Goal: Task Accomplishment & Management: Use online tool/utility

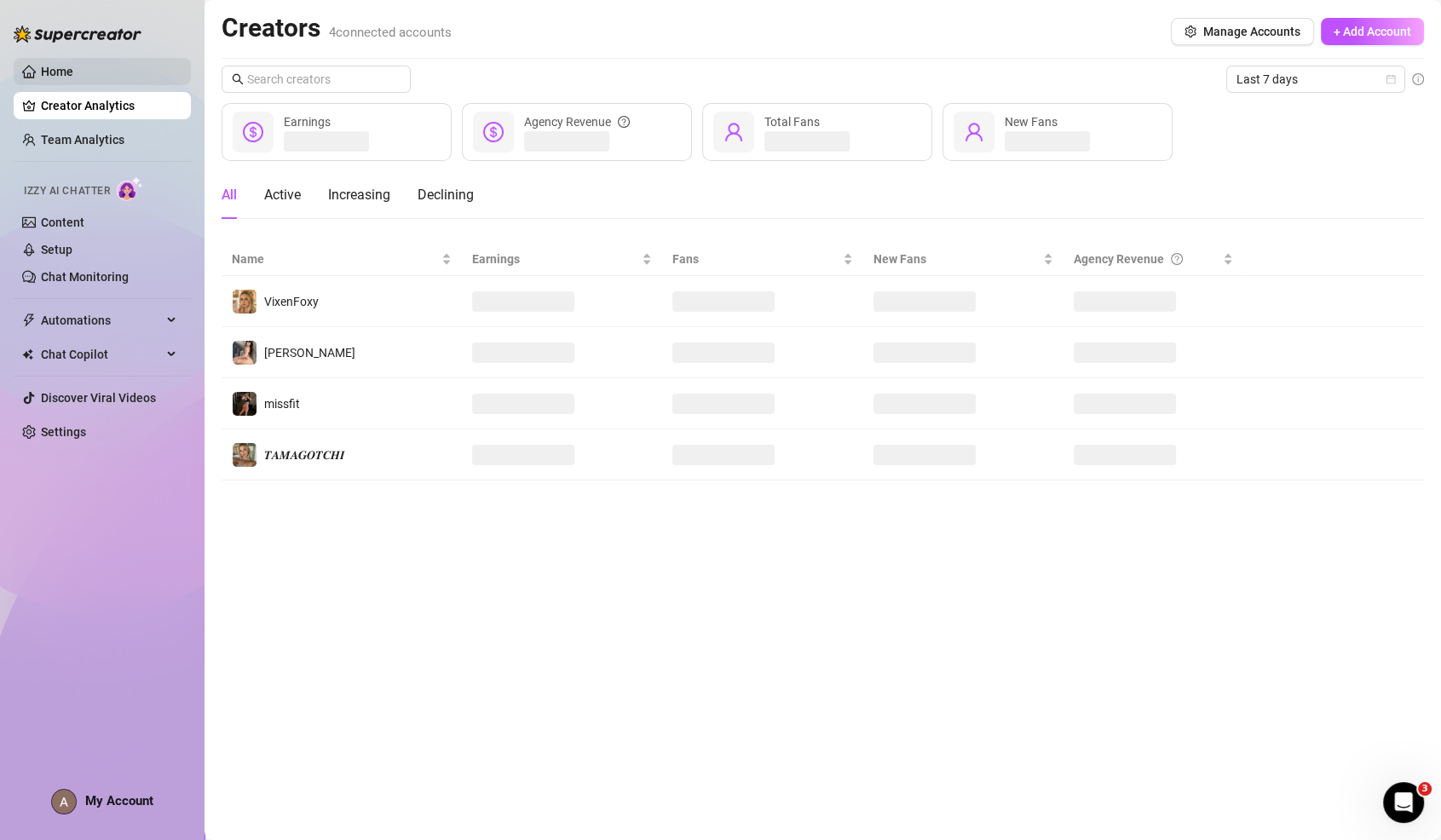
click at [47, 79] on link "Home" at bounding box center [57, 71] width 32 height 13
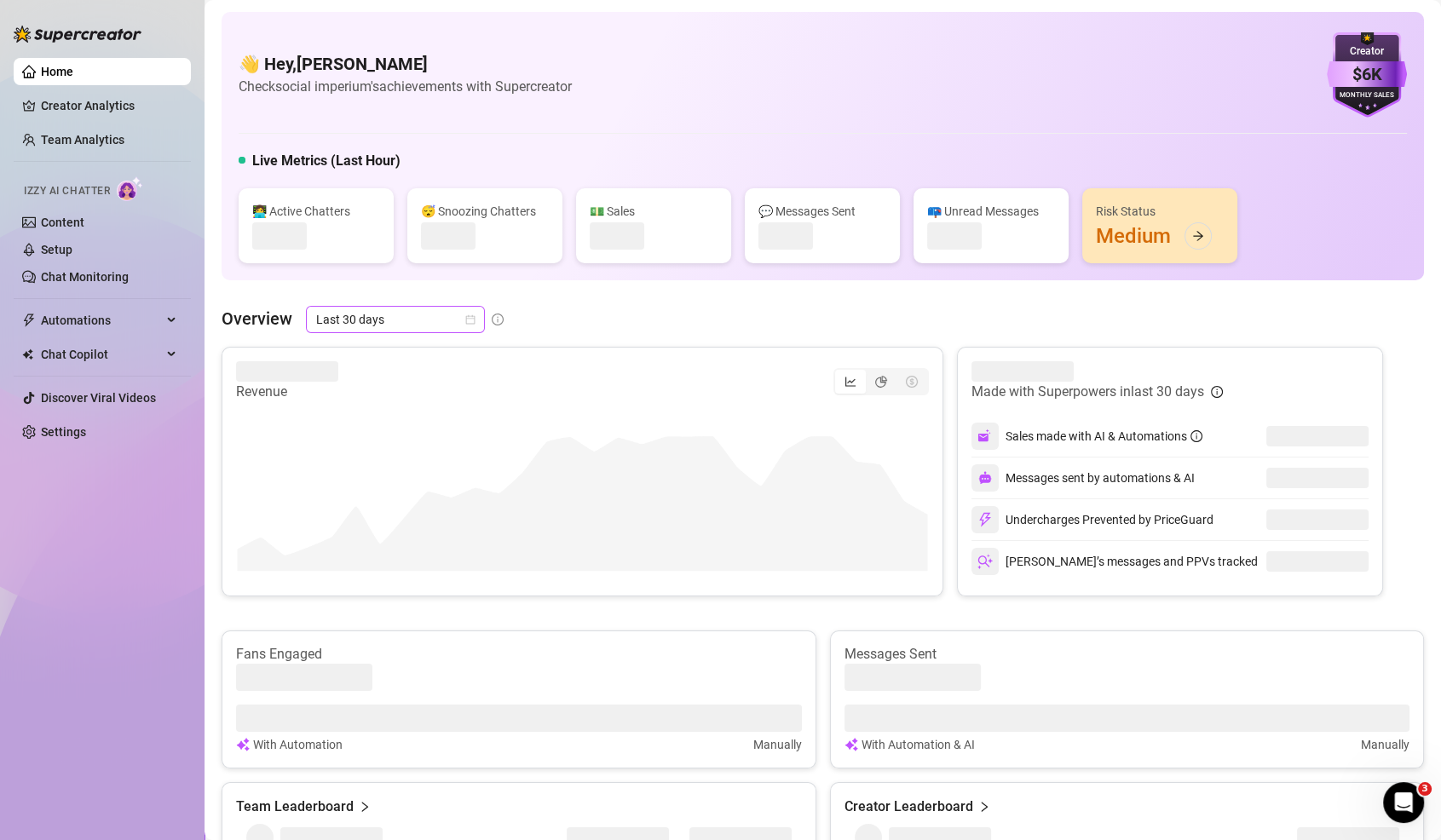
click at [397, 272] on div "👋 Hey, [PERSON_NAME] Check social imperium's achievements with Supercreator $6K…" at bounding box center [822, 146] width 1202 height 268
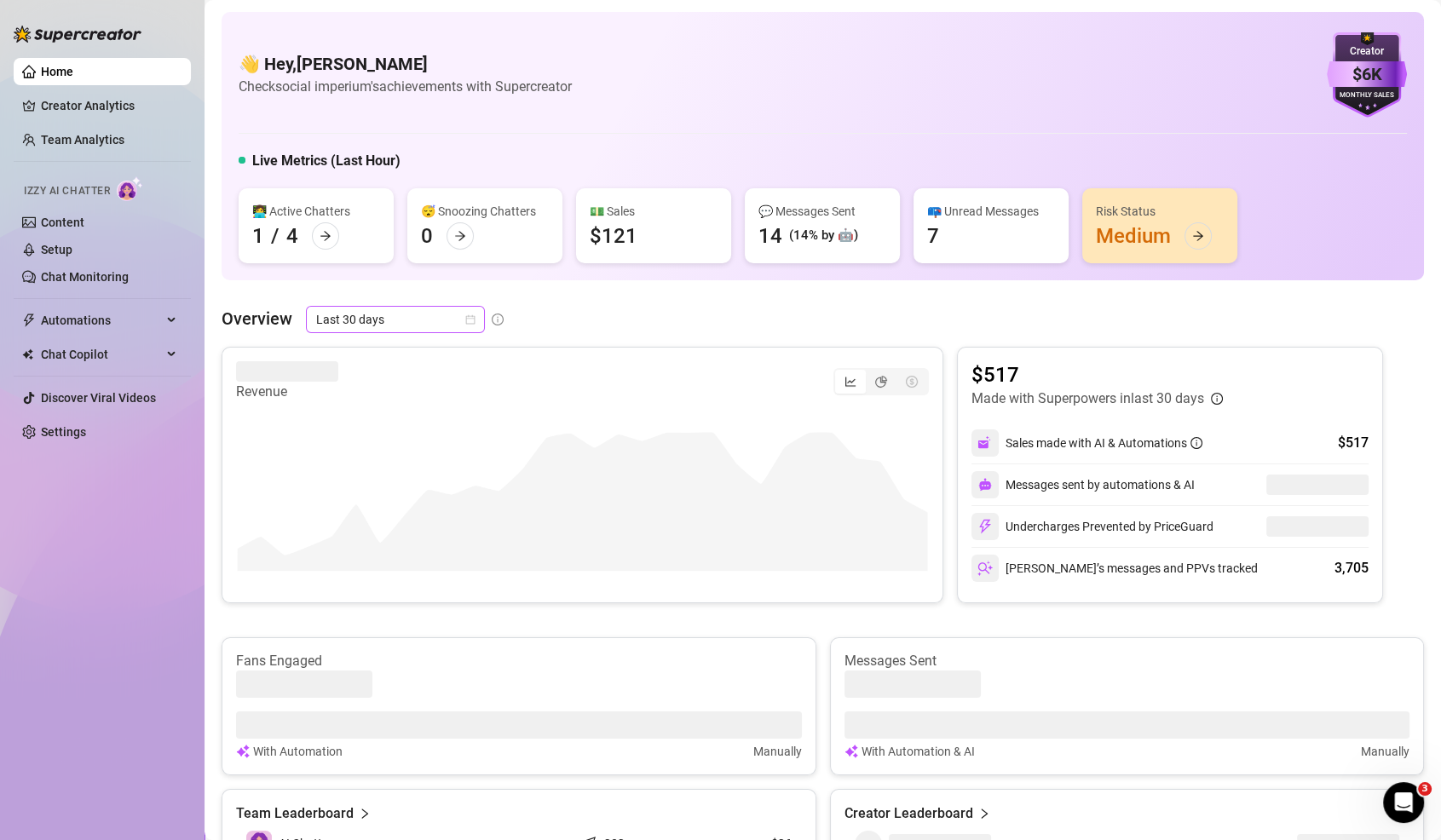
click at [411, 322] on span "Last 30 days" at bounding box center [395, 319] width 158 height 26
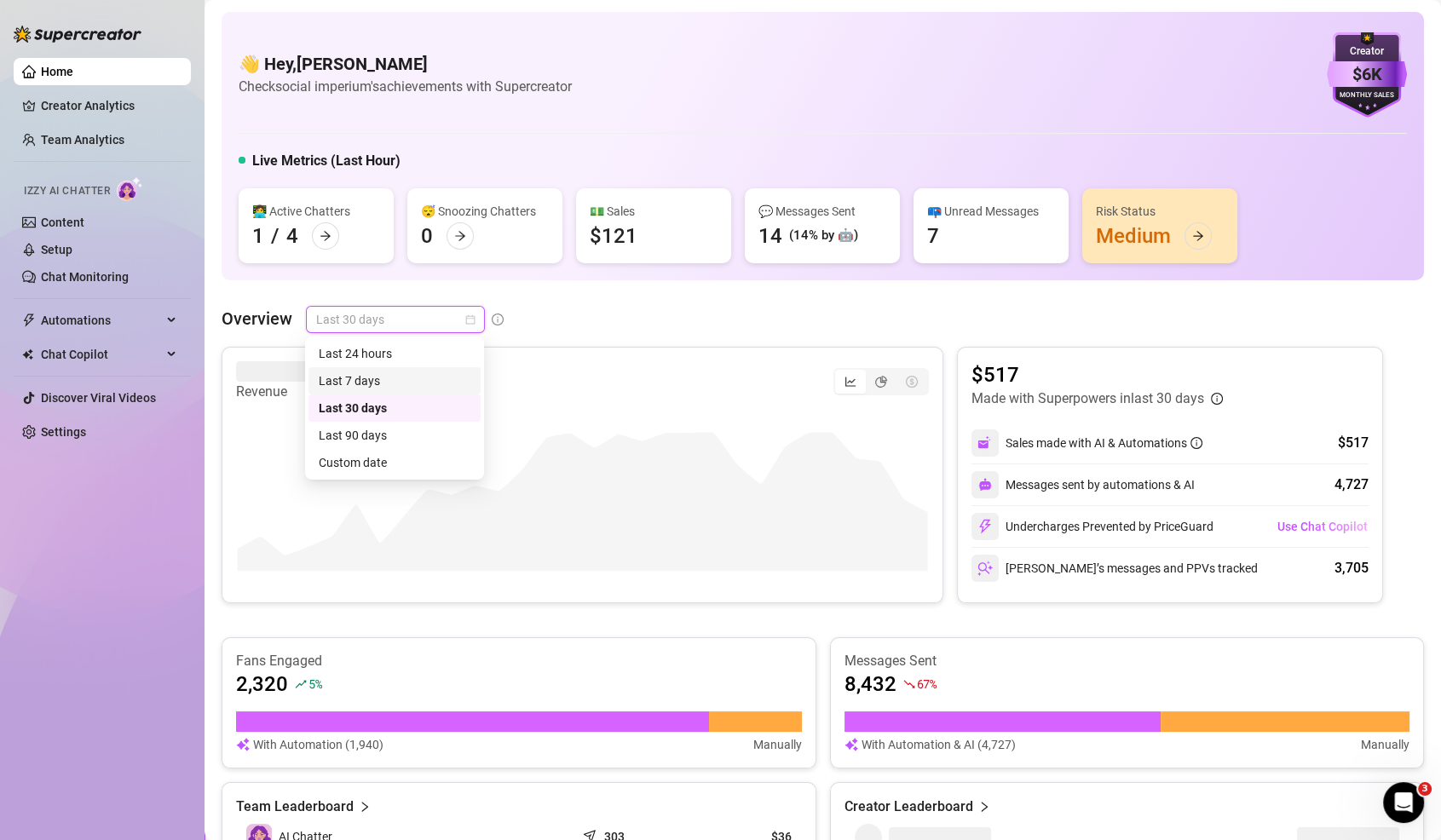
click at [406, 374] on div "Last 7 days" at bounding box center [395, 381] width 152 height 19
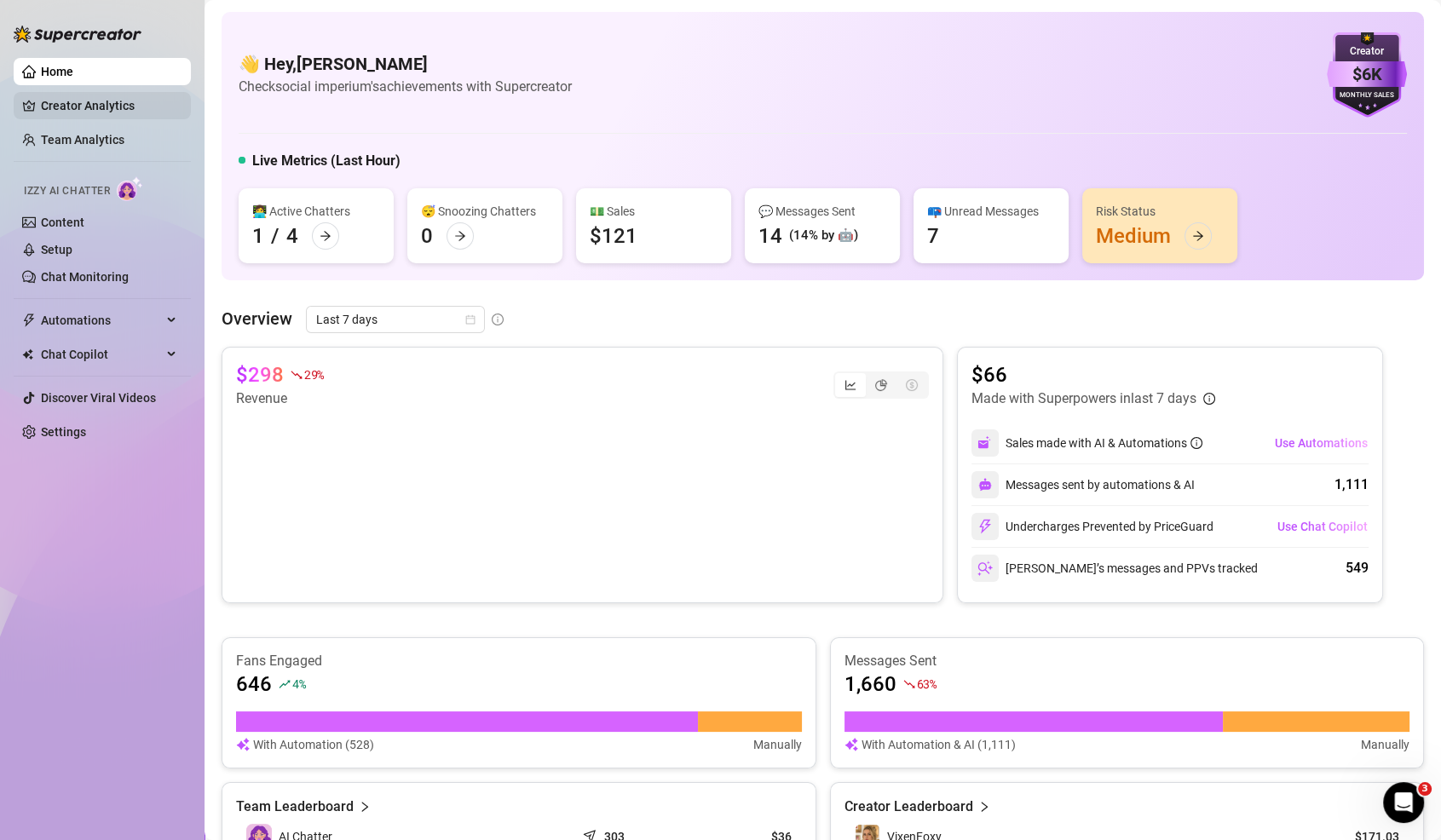
click at [47, 115] on link "Creator Analytics" at bounding box center [109, 105] width 137 height 28
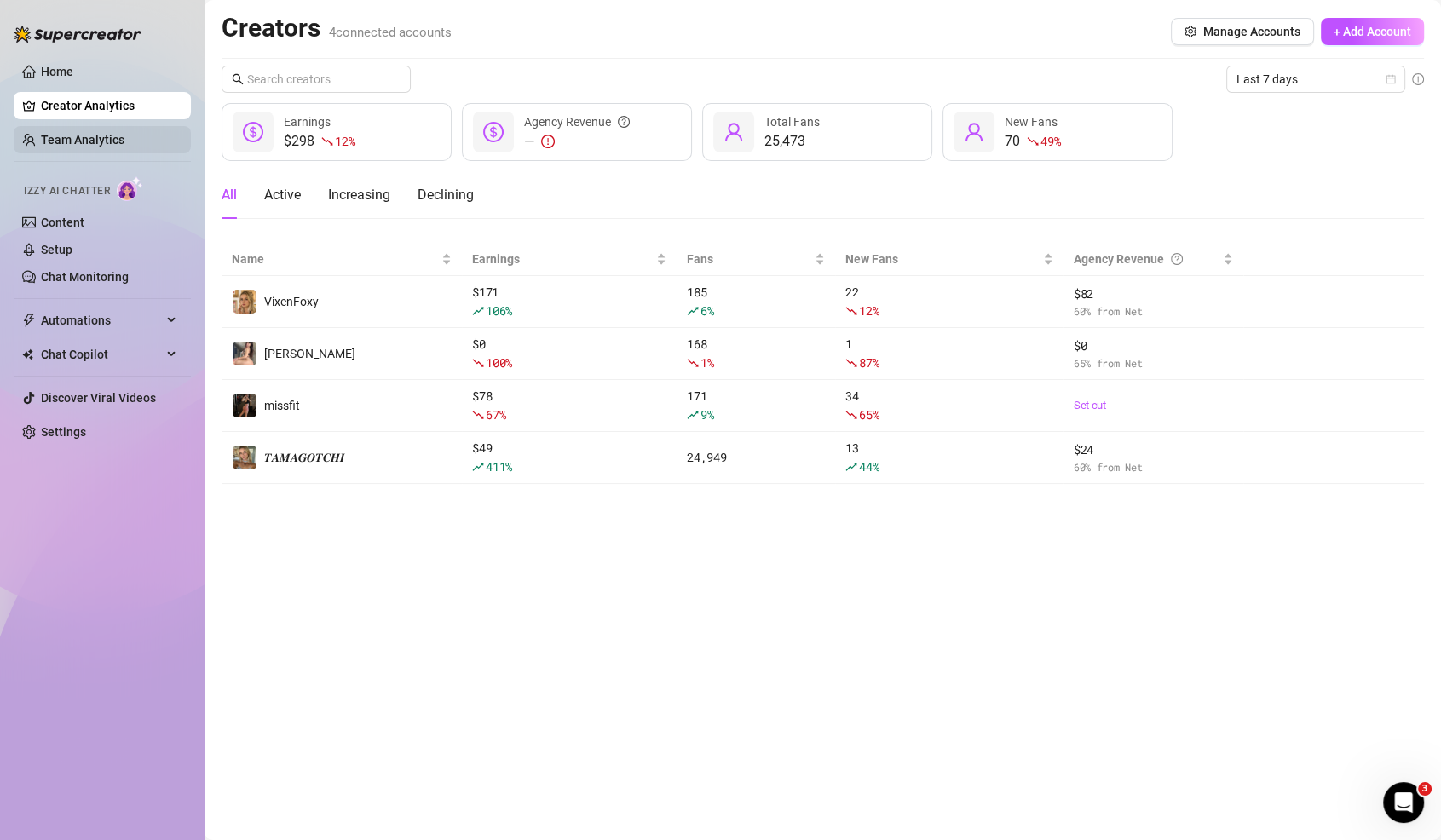
click at [53, 135] on link "Team Analytics" at bounding box center [82, 139] width 83 height 13
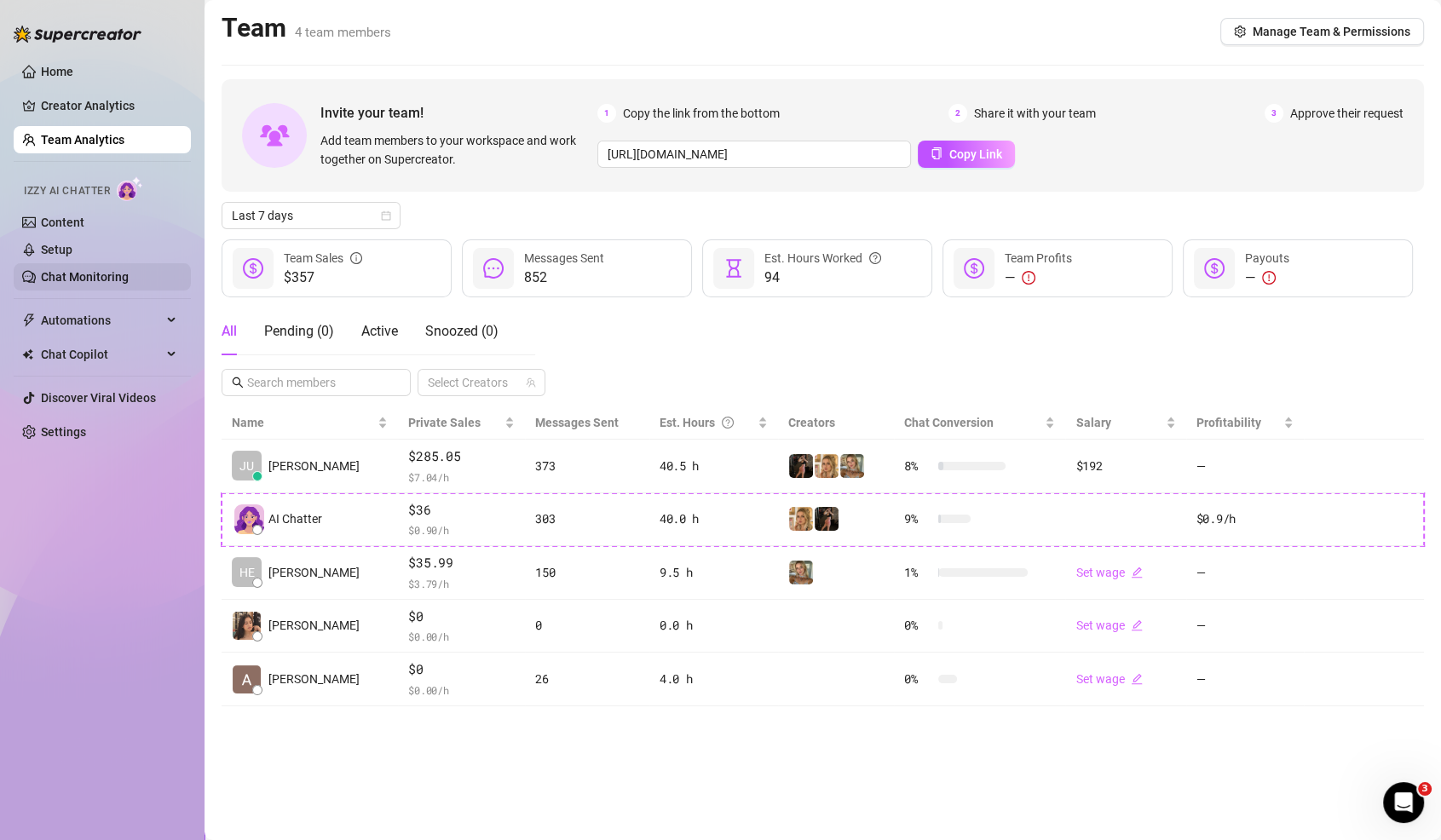
click at [68, 270] on link "Chat Monitoring" at bounding box center [85, 276] width 88 height 13
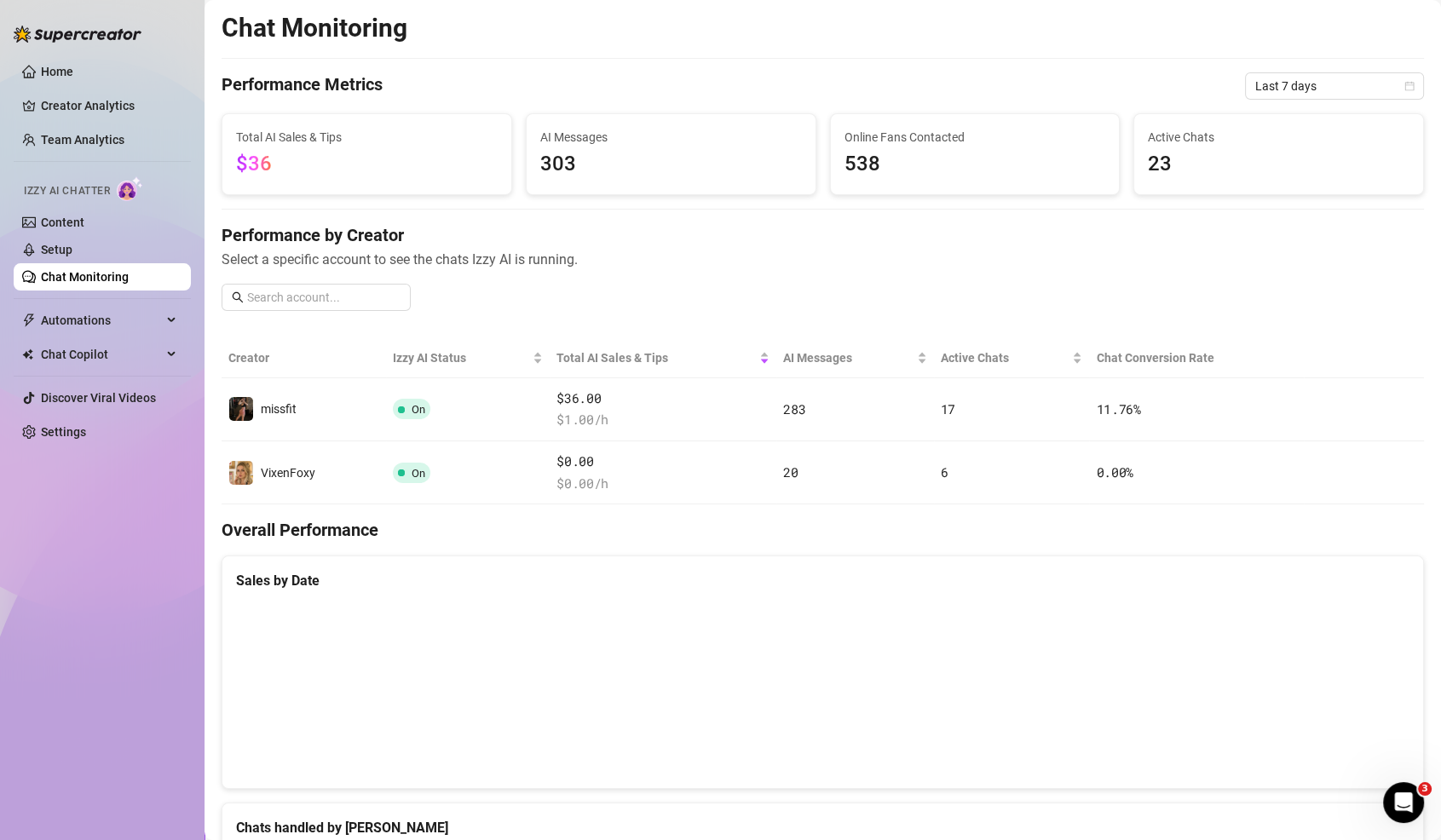
click at [51, 280] on link "Chat Monitoring" at bounding box center [85, 276] width 88 height 13
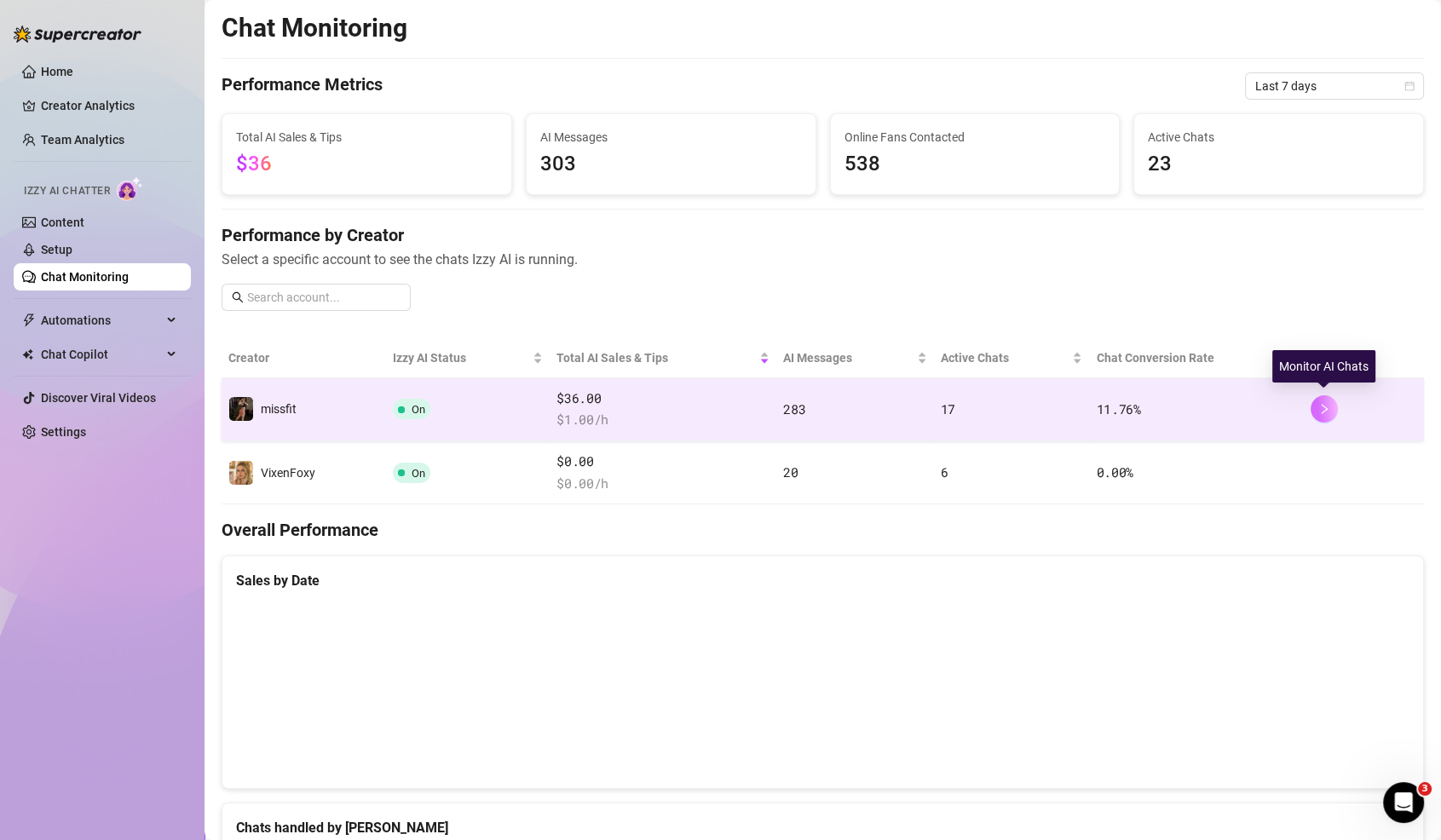
click at [1321, 404] on icon "right" at bounding box center [1324, 408] width 12 height 12
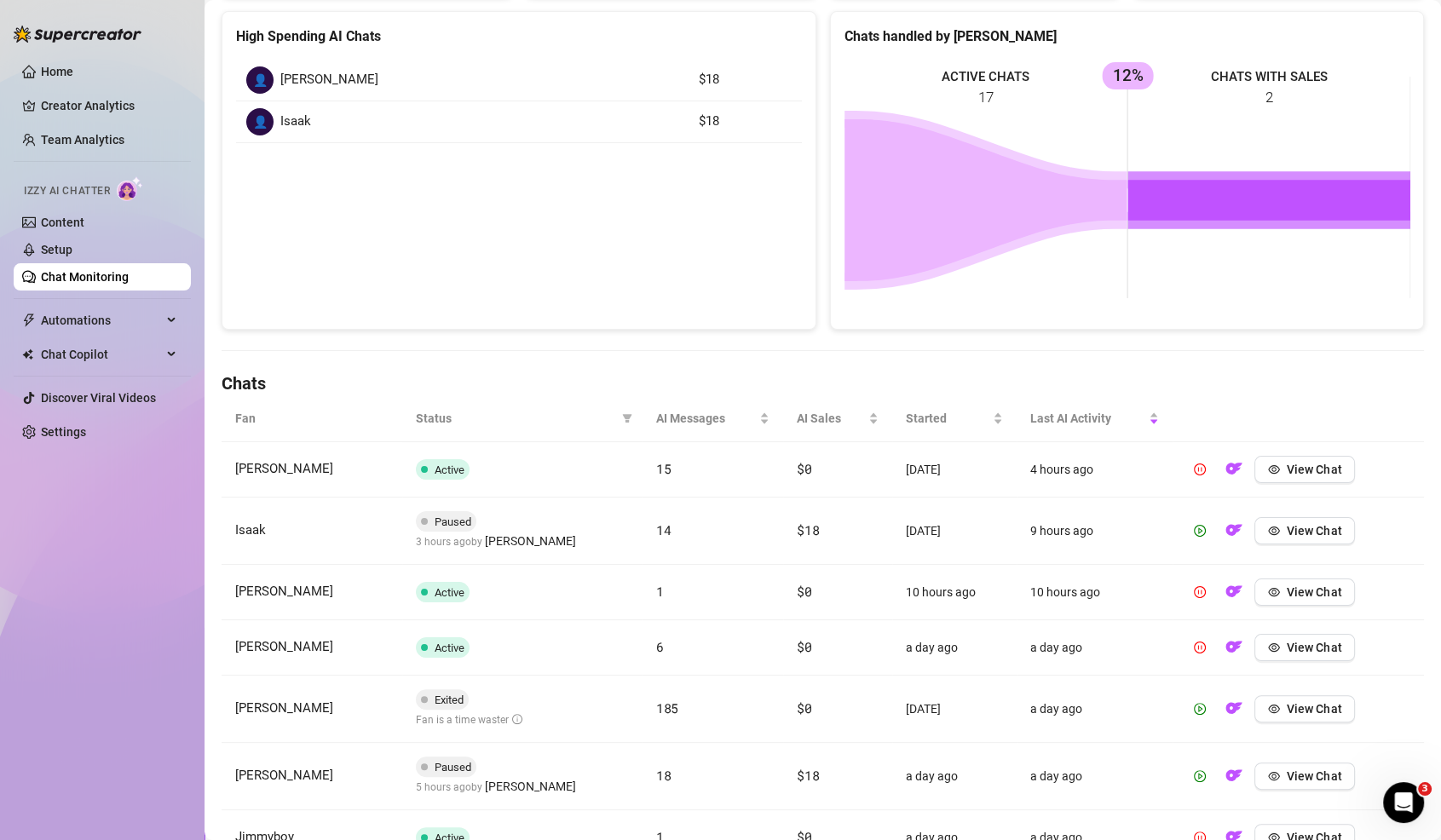
scroll to position [529, 0]
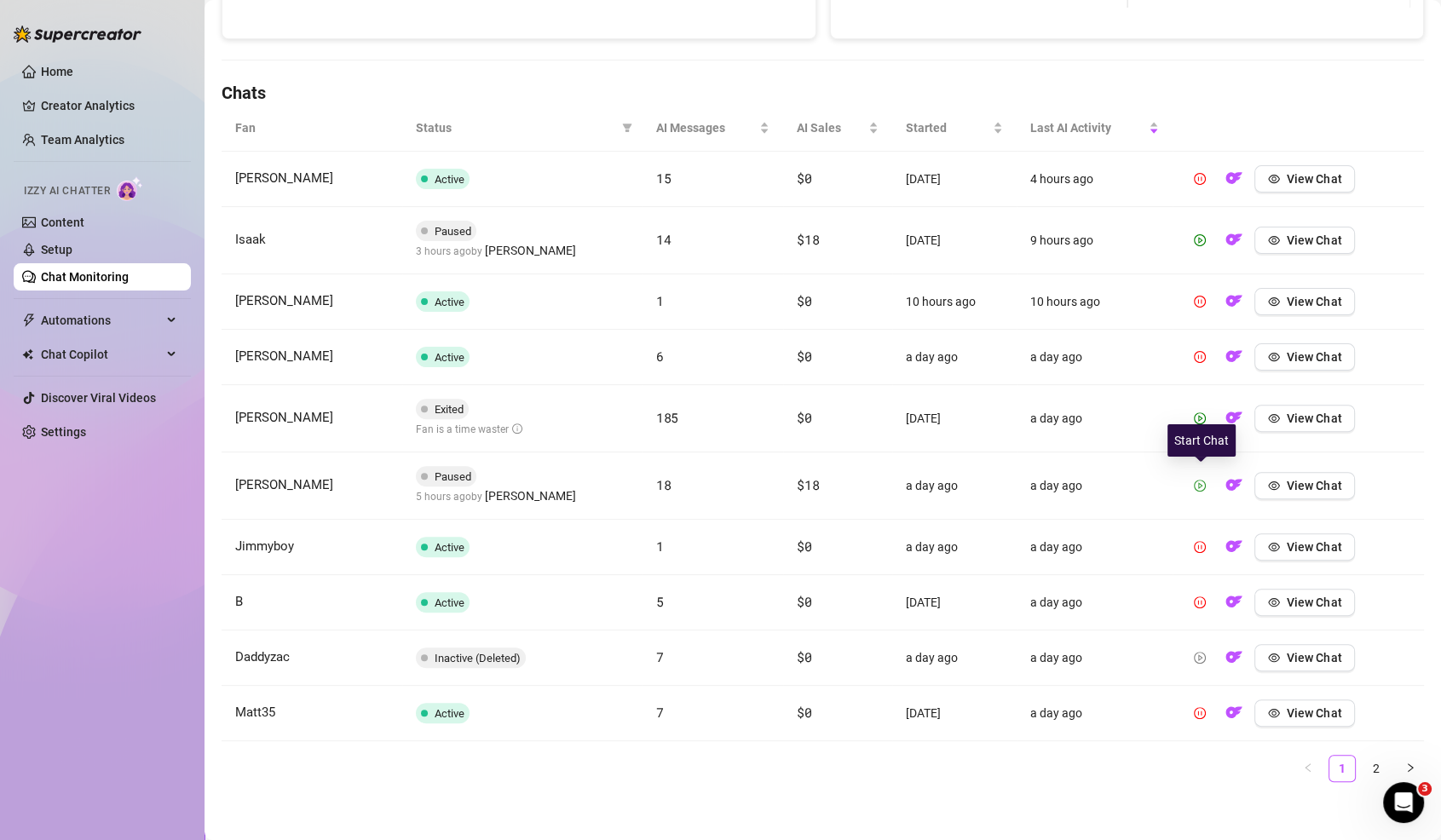
click at [1209, 482] on button "button" at bounding box center [1200, 485] width 28 height 28
click at [1201, 406] on button "button" at bounding box center [1200, 418] width 28 height 28
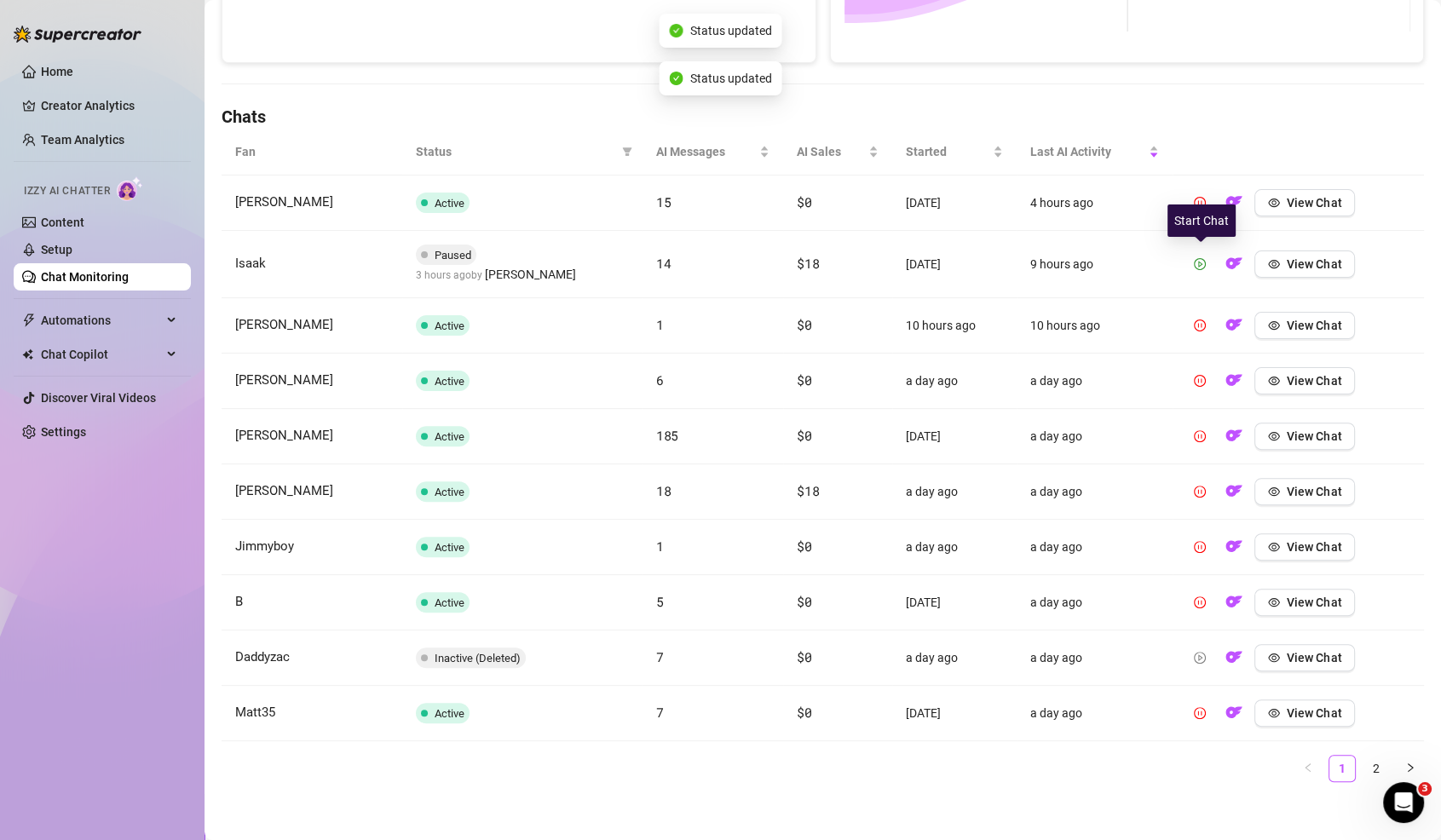
click at [1203, 231] on div "Start Chat" at bounding box center [1201, 221] width 68 height 32
click at [1190, 265] on button "button" at bounding box center [1200, 264] width 28 height 28
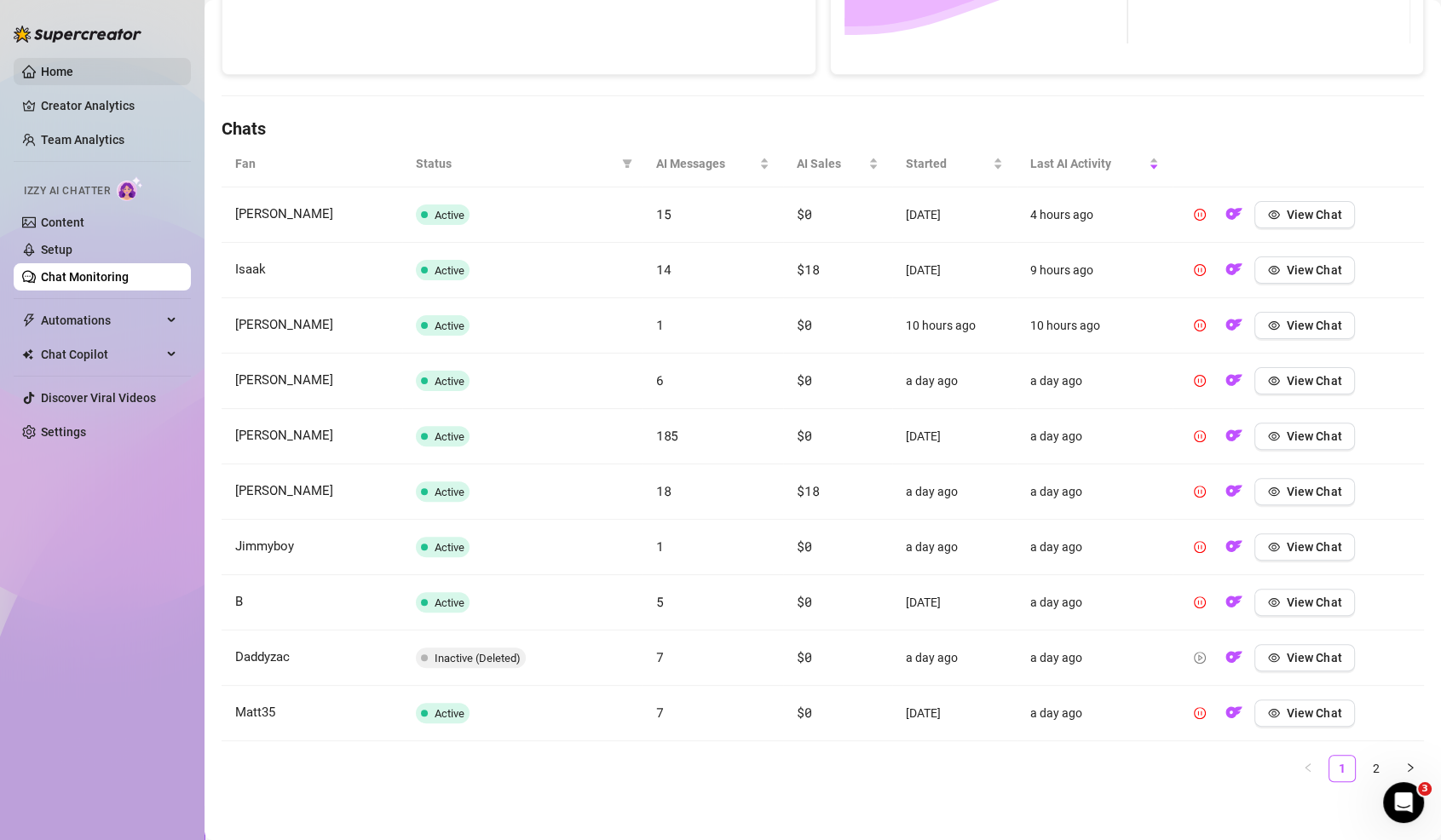
click at [61, 64] on link "Home" at bounding box center [57, 71] width 32 height 13
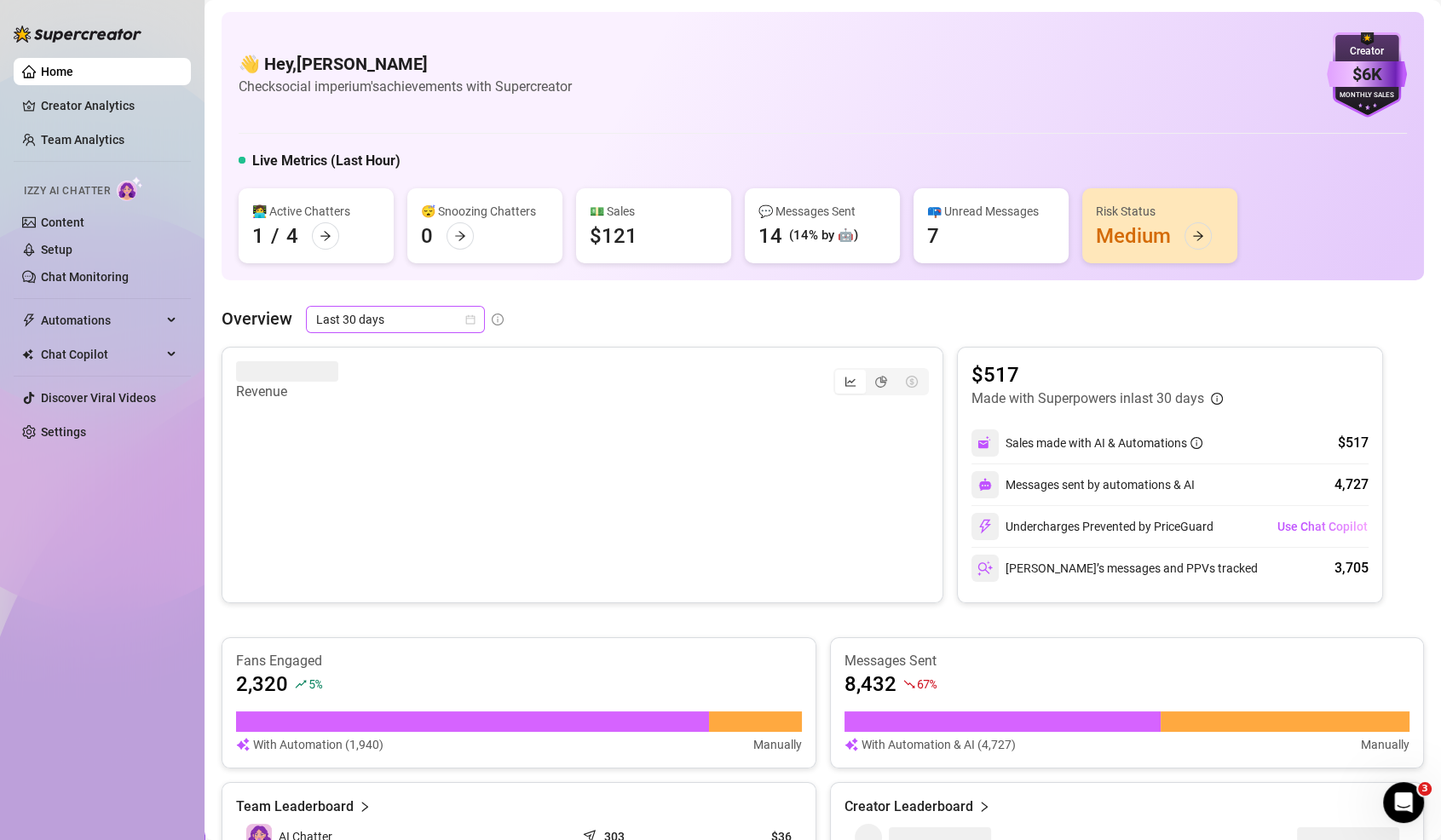
click at [426, 316] on span "Last 30 days" at bounding box center [395, 319] width 158 height 26
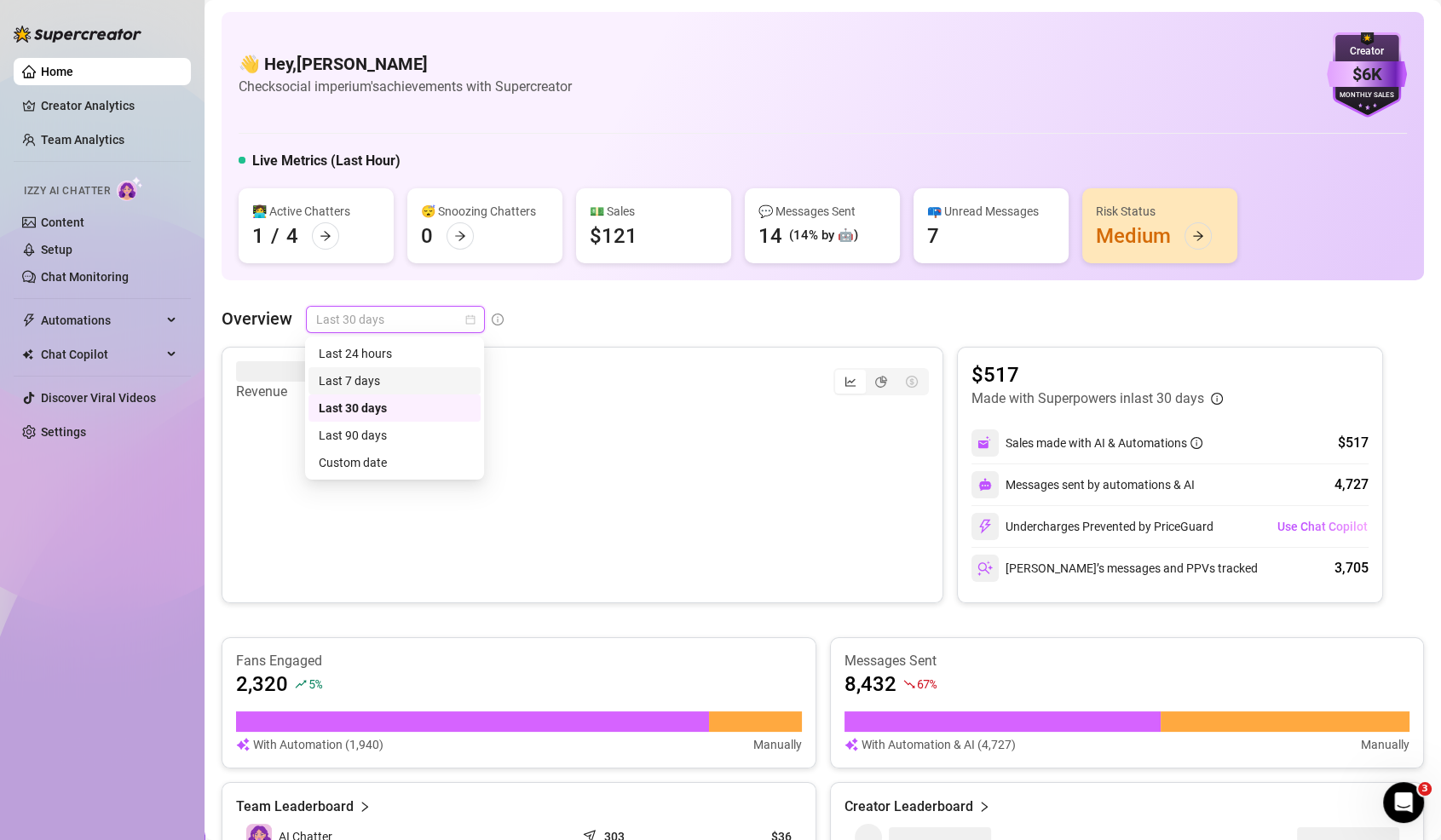
click at [396, 381] on div "Last 7 days" at bounding box center [395, 381] width 152 height 19
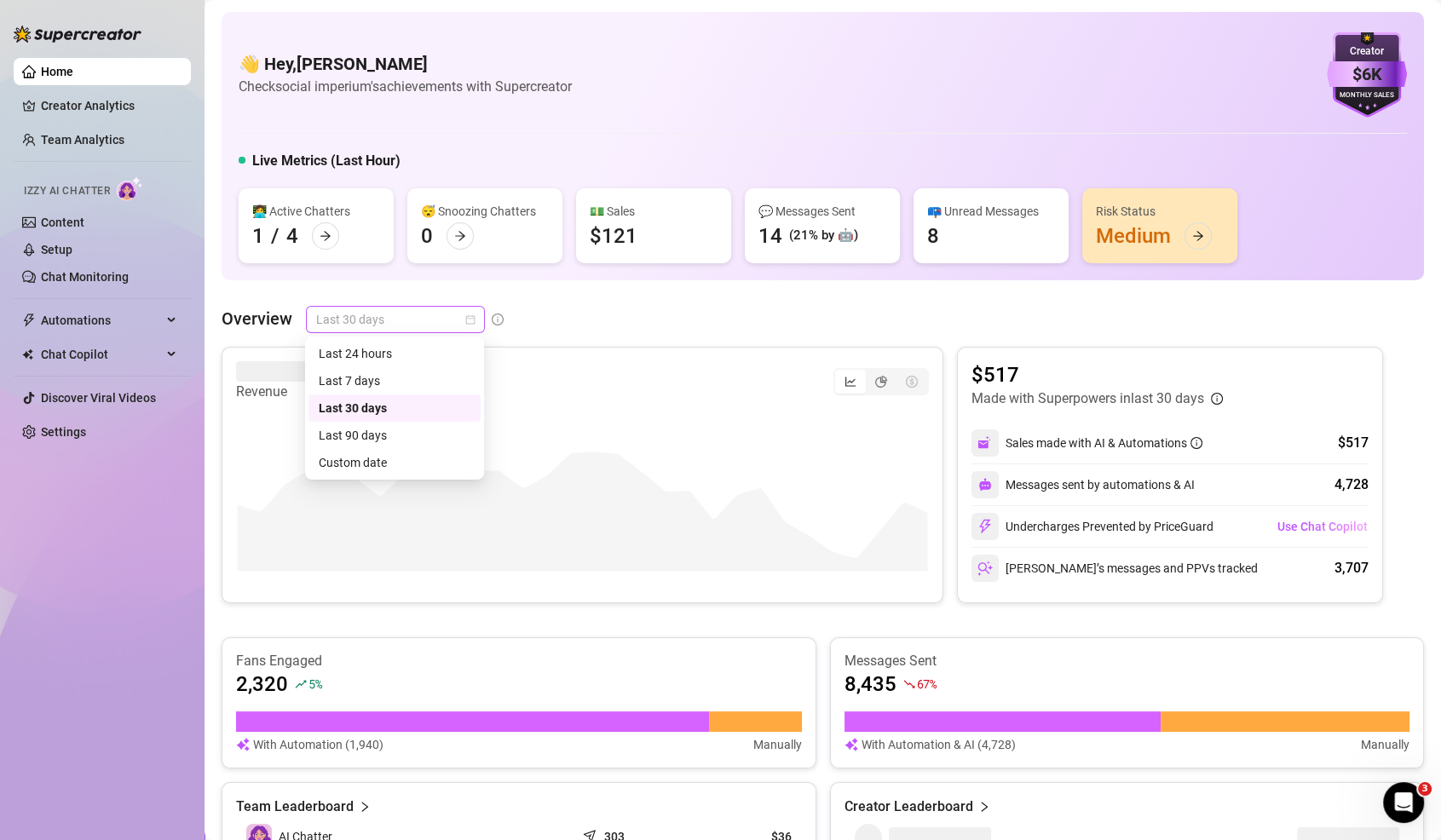
click at [418, 326] on span "Last 30 days" at bounding box center [395, 319] width 158 height 26
click at [419, 382] on div "Last 7 days" at bounding box center [395, 381] width 152 height 19
